Goal: Task Accomplishment & Management: Complete application form

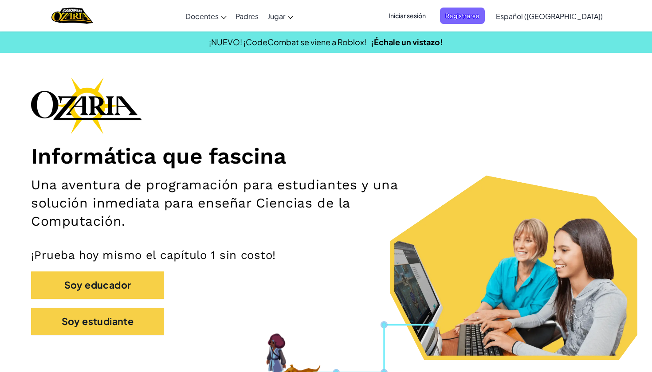
click at [428, 14] on span "Iniciar sesión" at bounding box center [407, 16] width 48 height 16
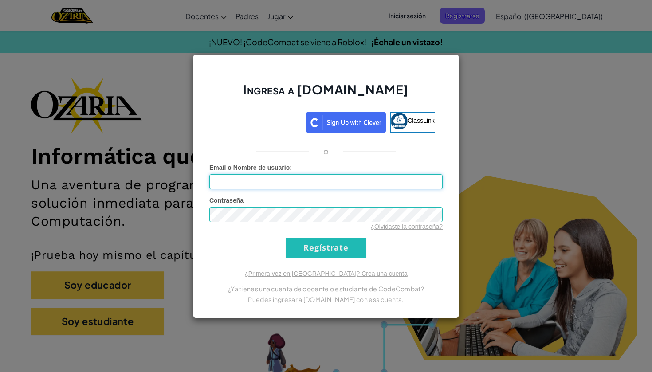
click at [347, 179] on input "Email o Nombre de usuario :" at bounding box center [326, 181] width 233 height 15
click at [386, 181] on input "Email o Nombre de usuario :" at bounding box center [326, 181] width 233 height 15
click at [430, 186] on input "Email o Nombre de usuario :" at bounding box center [326, 181] width 233 height 15
click at [249, 180] on input "Email o Nombre de usuario :" at bounding box center [326, 181] width 233 height 15
click at [432, 179] on input "Email o Nombre de usuario :" at bounding box center [326, 181] width 233 height 15
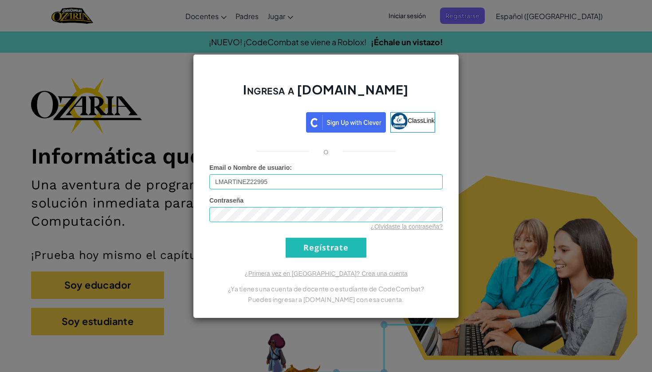
click at [340, 253] on input "Regístrate" at bounding box center [326, 248] width 81 height 20
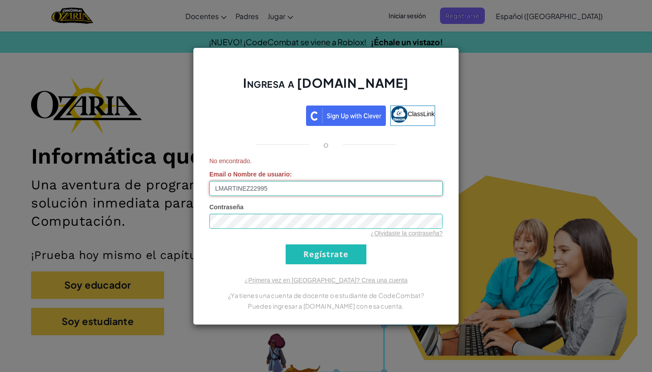
click at [293, 191] on input "LMARTINEZ22995" at bounding box center [326, 188] width 233 height 15
type input "L"
click at [433, 186] on input "Email o Nombre de usuario :" at bounding box center [326, 188] width 233 height 15
type input "[EMAIL_ADDRESS][DOMAIN_NAME]"
click at [337, 254] on input "Regístrate" at bounding box center [326, 255] width 81 height 20
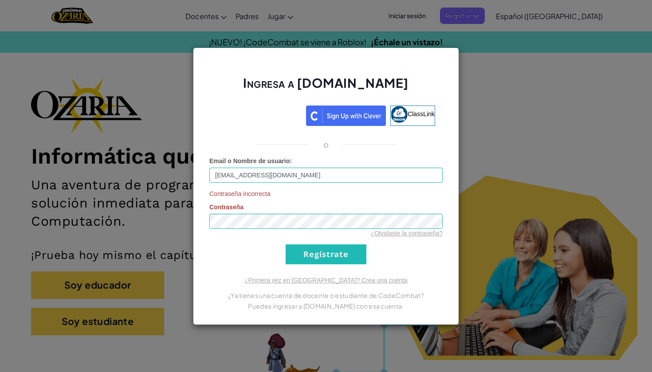
click at [330, 246] on input "Regístrate" at bounding box center [326, 255] width 81 height 20
click at [305, 260] on input "Regístrate" at bounding box center [326, 255] width 81 height 20
click at [604, 113] on div "Ingresa a [DOMAIN_NAME] ClassLink o Email o Nombre de usuario : [EMAIL_ADDRESS]…" at bounding box center [326, 186] width 652 height 372
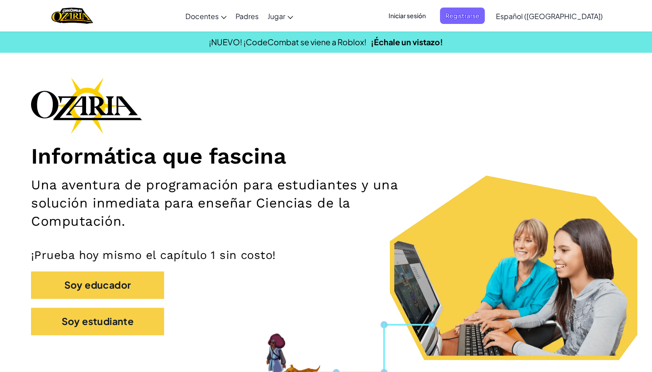
click at [425, 21] on span "Iniciar sesión" at bounding box center [407, 16] width 48 height 16
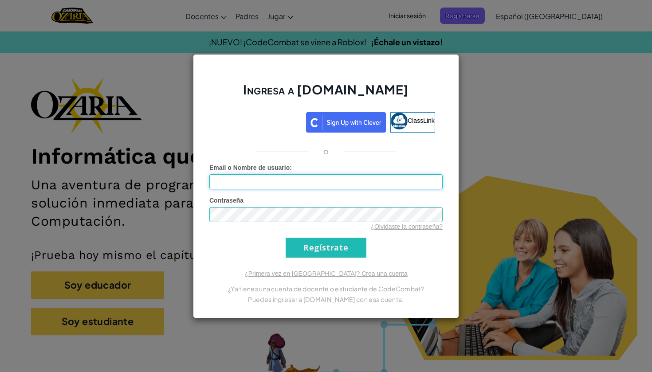
type input "[EMAIL_ADDRESS][DOMAIN_NAME]"
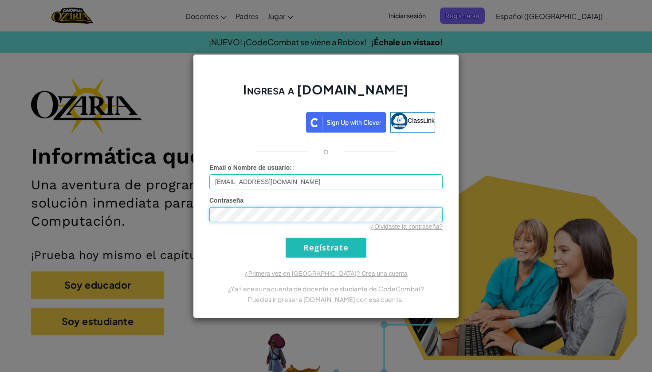
click at [326, 248] on input "Regístrate" at bounding box center [326, 248] width 81 height 20
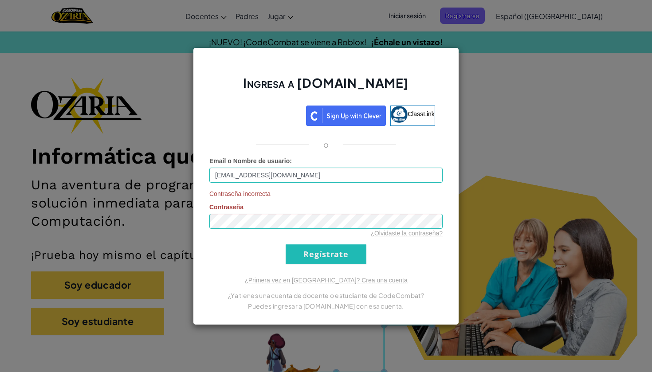
click at [324, 257] on input "Regístrate" at bounding box center [326, 255] width 81 height 20
click at [520, 144] on div "Ingresa a [DOMAIN_NAME] ClassLink o Email o Nombre de usuario : [EMAIL_ADDRESS]…" at bounding box center [326, 186] width 652 height 372
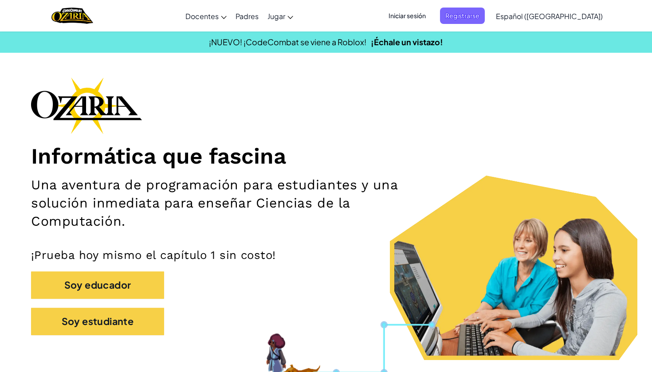
click at [431, 21] on span "Iniciar sesión" at bounding box center [407, 16] width 48 height 16
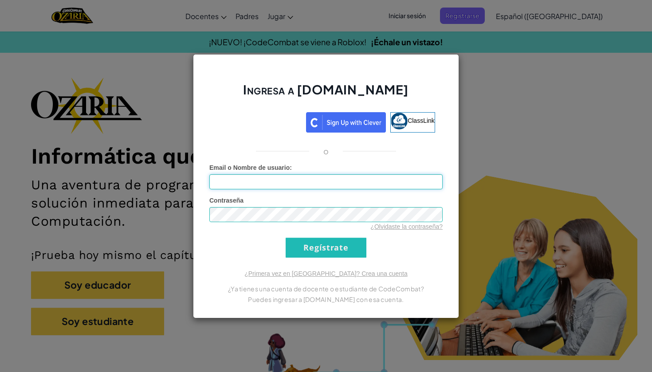
type input "[EMAIL_ADDRESS][DOMAIN_NAME]"
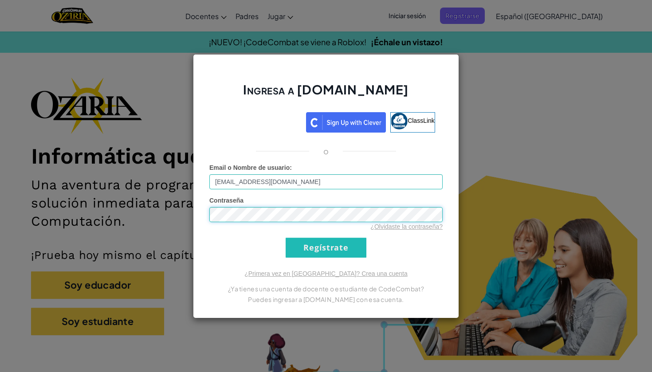
click at [196, 214] on div "Ingresa a [DOMAIN_NAME] ClassLink o Error desconocido. Email o Nombre de usuari…" at bounding box center [326, 186] width 266 height 265
click at [205, 216] on div "Ingresa a [DOMAIN_NAME] ClassLink o Error desconocido. Email o Nombre de usuari…" at bounding box center [326, 186] width 266 height 265
click at [326, 248] on input "Regístrate" at bounding box center [326, 248] width 81 height 20
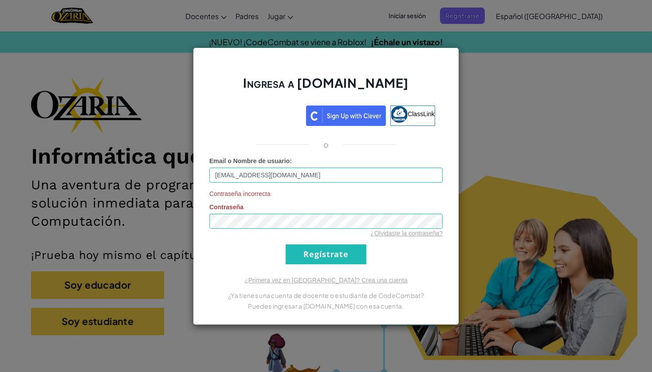
click at [308, 256] on input "Regístrate" at bounding box center [326, 255] width 81 height 20
click at [173, 225] on div "Ingresa a [DOMAIN_NAME] ClassLink o Email o Nombre de usuario : [EMAIL_ADDRESS]…" at bounding box center [326, 186] width 652 height 372
click at [308, 249] on input "Regístrate" at bounding box center [326, 255] width 81 height 20
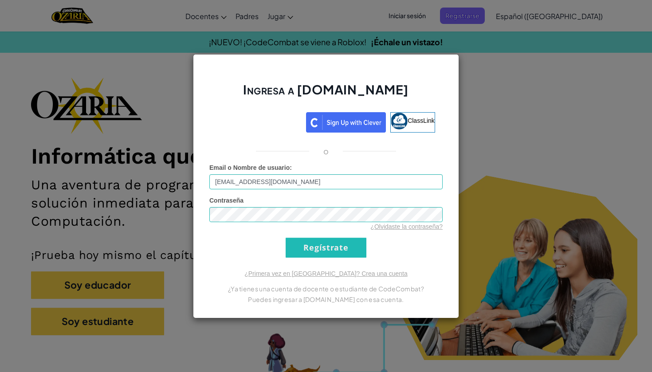
click at [308, 249] on input "Regístrate" at bounding box center [326, 248] width 81 height 20
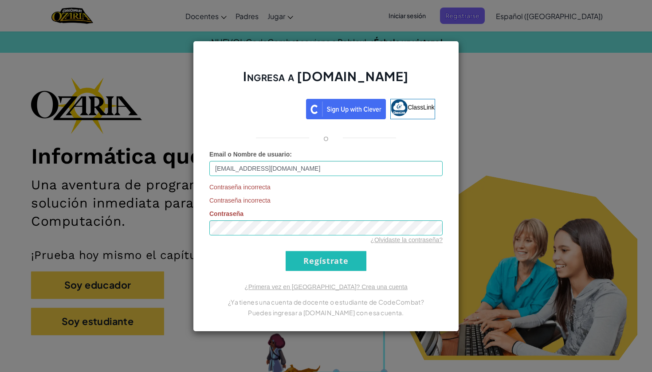
click at [174, 143] on div "Ingresa a [DOMAIN_NAME] ClassLink o Email o Nombre de usuario : [EMAIL_ADDRESS]…" at bounding box center [326, 186] width 652 height 372
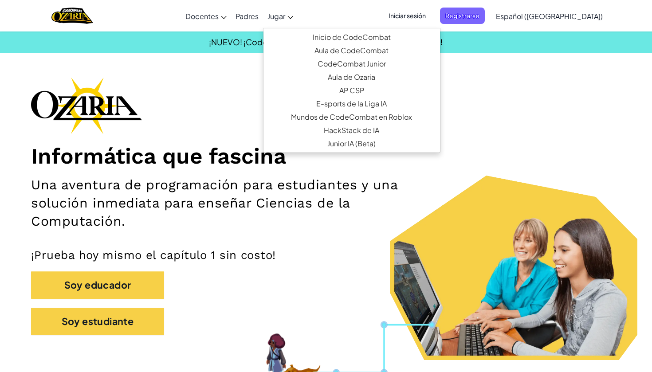
click at [285, 18] on span "Jugar" at bounding box center [277, 16] width 18 height 9
click at [431, 18] on span "Iniciar sesión" at bounding box center [407, 16] width 48 height 16
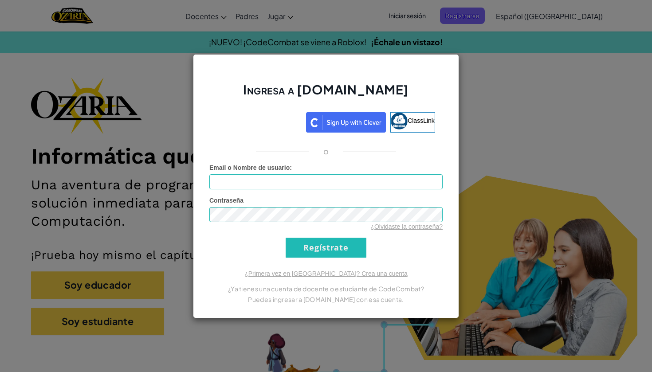
click at [480, 221] on div "Ingresa a [DOMAIN_NAME] ClassLink o Error desconocido. Email o Nombre de usuari…" at bounding box center [326, 186] width 652 height 372
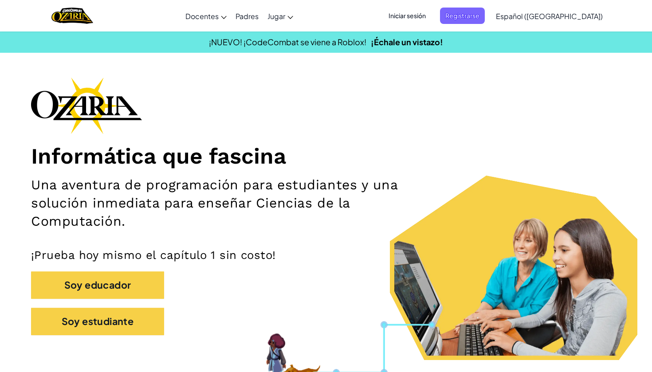
click at [431, 16] on span "Iniciar sesión" at bounding box center [407, 16] width 48 height 16
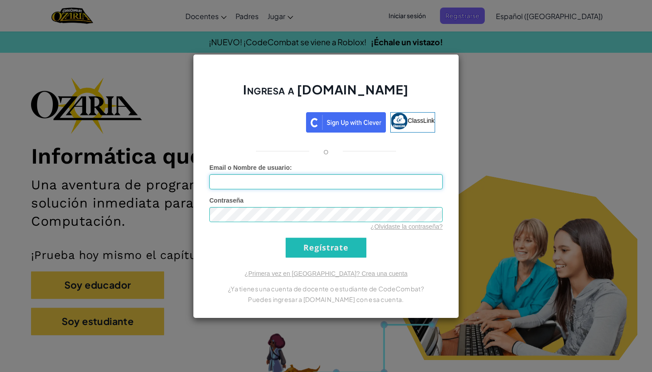
type input "[EMAIL_ADDRESS][DOMAIN_NAME]"
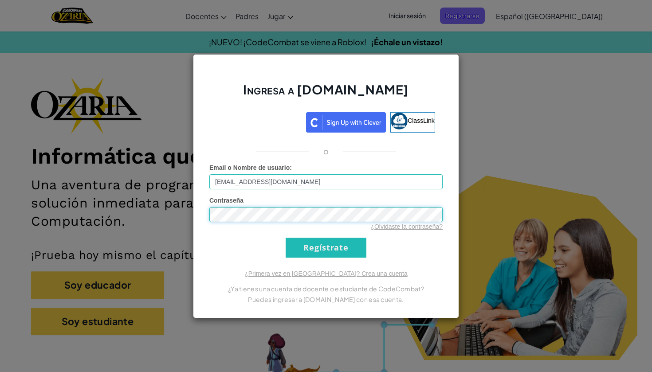
click at [326, 248] on input "Regístrate" at bounding box center [326, 248] width 81 height 20
